Goal: Navigation & Orientation: Find specific page/section

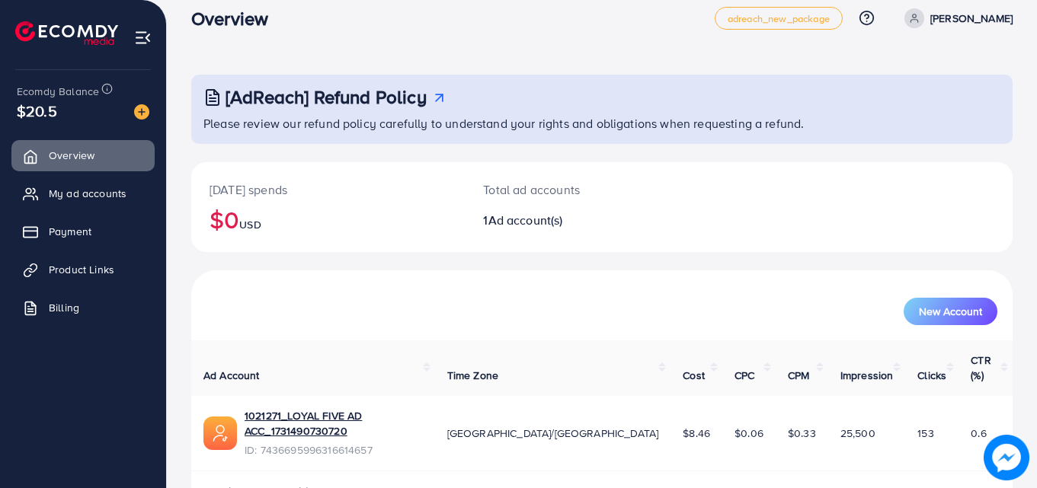
scroll to position [36, 0]
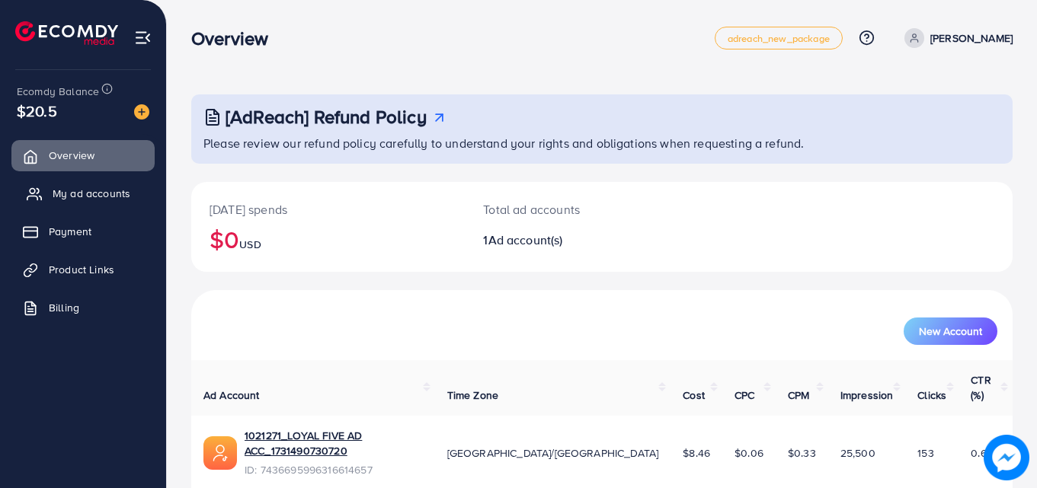
click at [103, 179] on link "My ad accounts" at bounding box center [82, 193] width 143 height 30
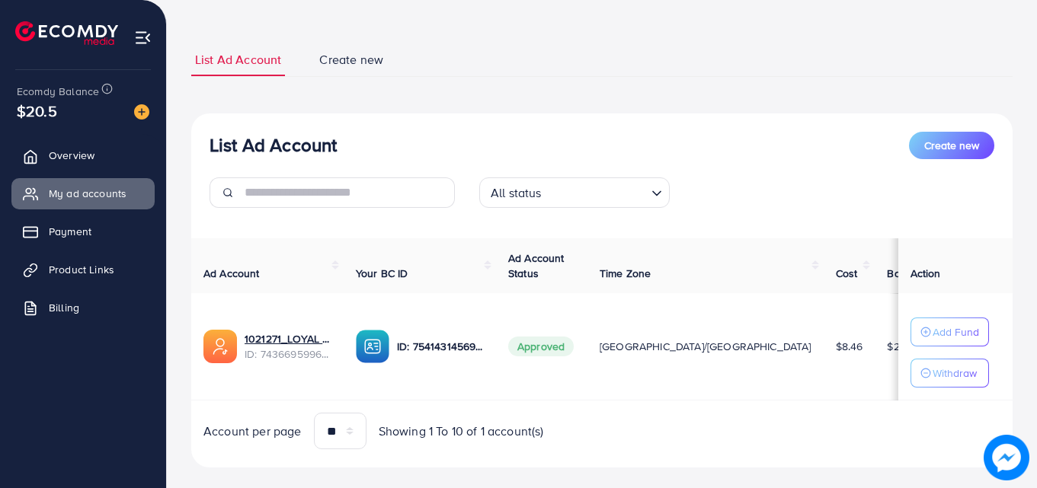
scroll to position [91, 0]
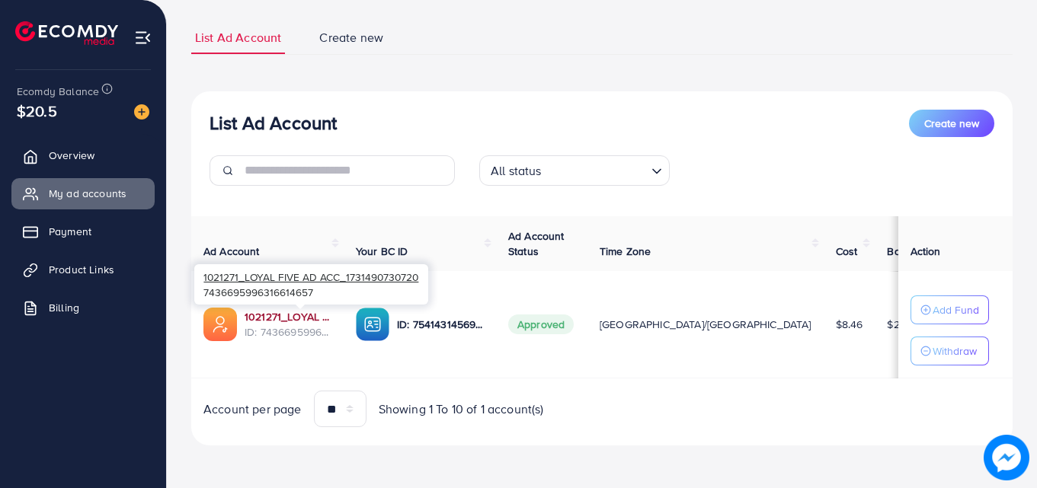
click at [303, 312] on link "1021271_LOYAL FIVE AD ACC_1731490730720" at bounding box center [288, 316] width 87 height 15
